Goal: Information Seeking & Learning: Learn about a topic

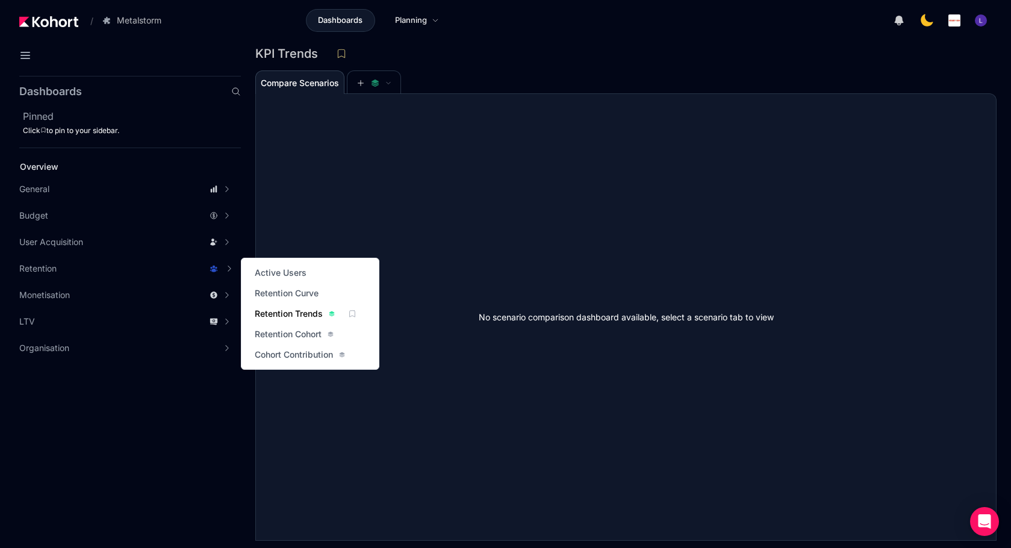
click at [280, 313] on span "Retention Trends" at bounding box center [289, 314] width 68 height 12
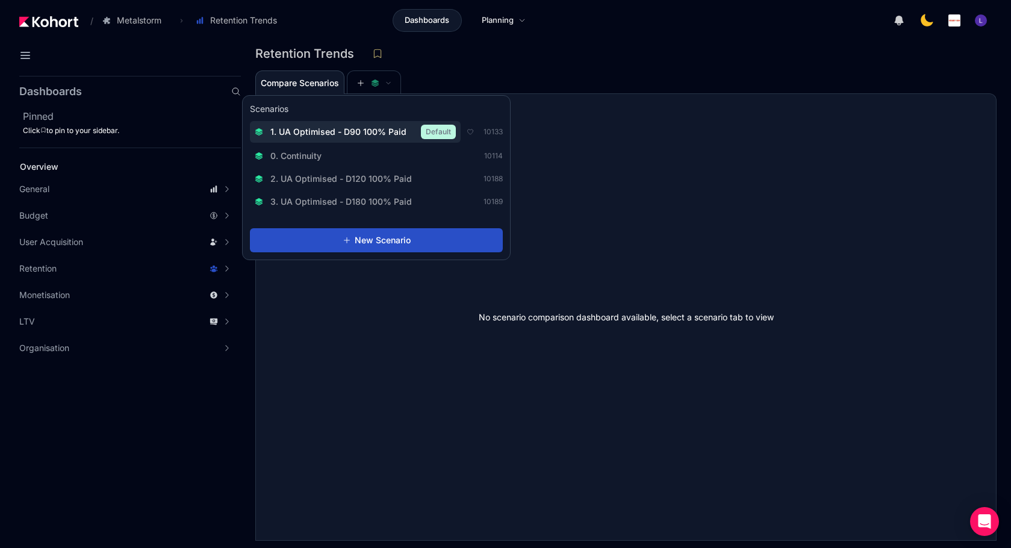
click at [358, 127] on span "1. UA Optimised - D90 100% Paid" at bounding box center [338, 132] width 136 height 12
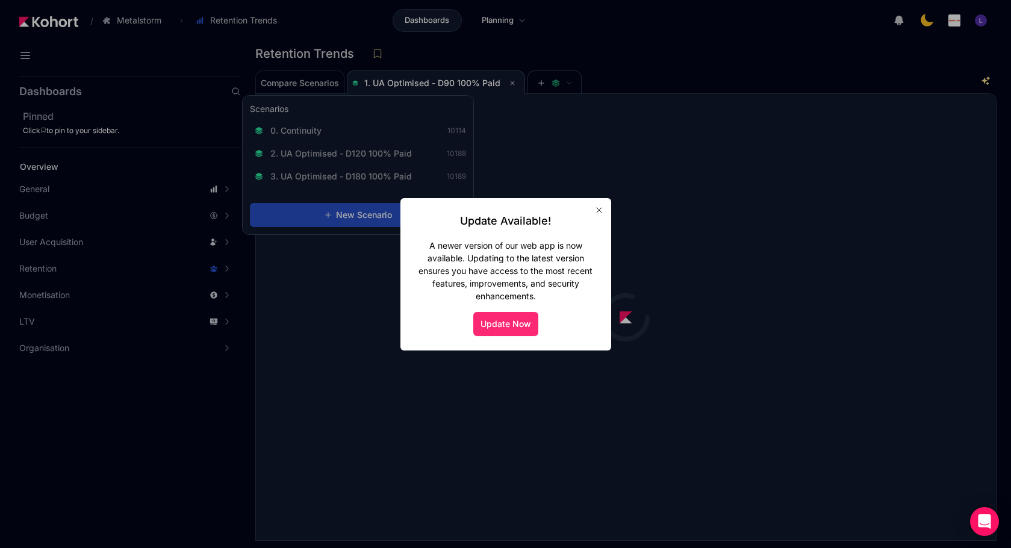
click at [500, 320] on button "Update Now" at bounding box center [505, 324] width 65 height 24
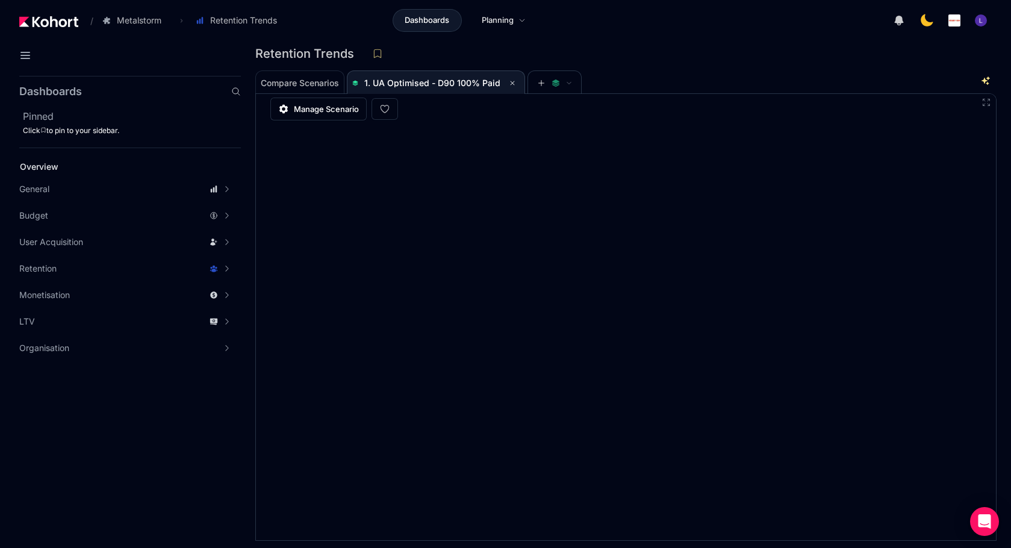
click at [637, 77] on div "Compare Scenarios 1. UA Optimised - D90 100% Paid" at bounding box center [618, 82] width 726 height 24
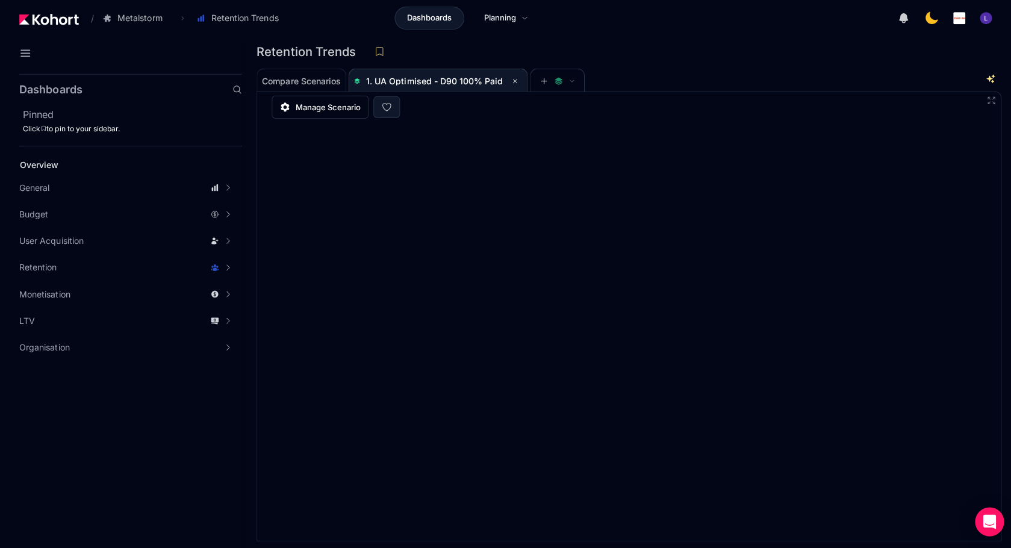
click at [177, 330] on app-nav-list-group "LTV LTV Trends Cumulative LTV LTV Ratio" at bounding box center [127, 323] width 226 height 24
